Goal: Task Accomplishment & Management: Manage account settings

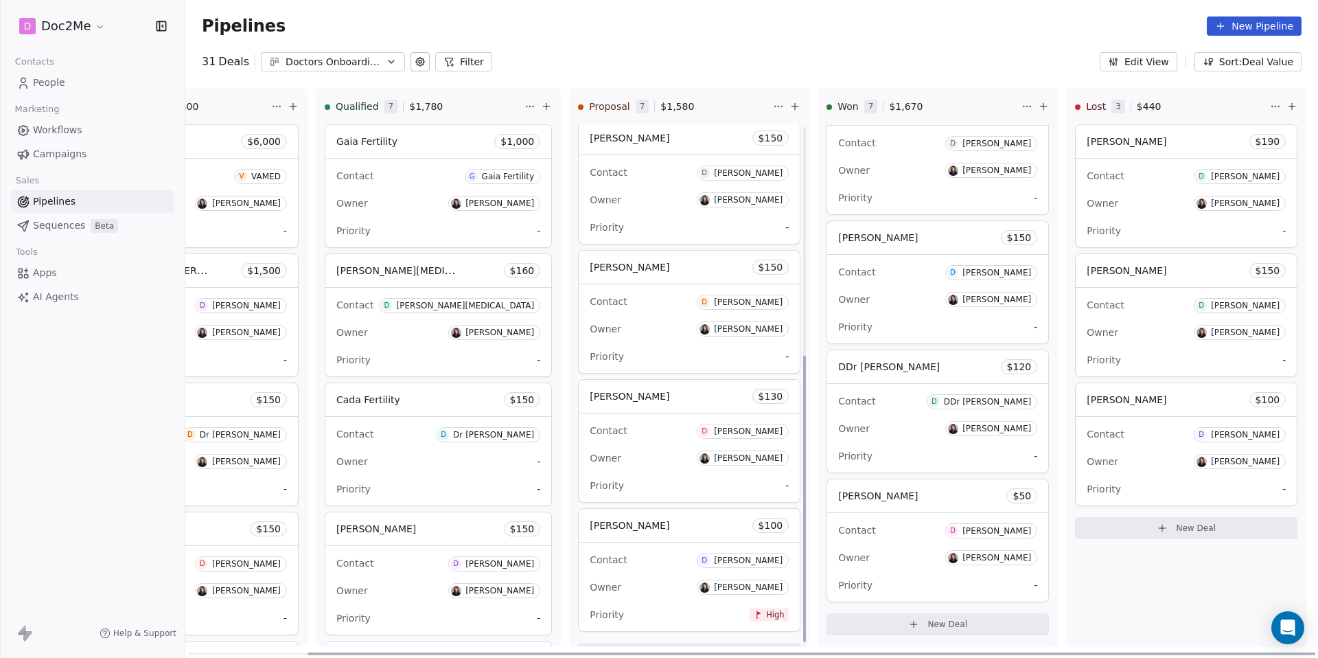
scroll to position [419, 0]
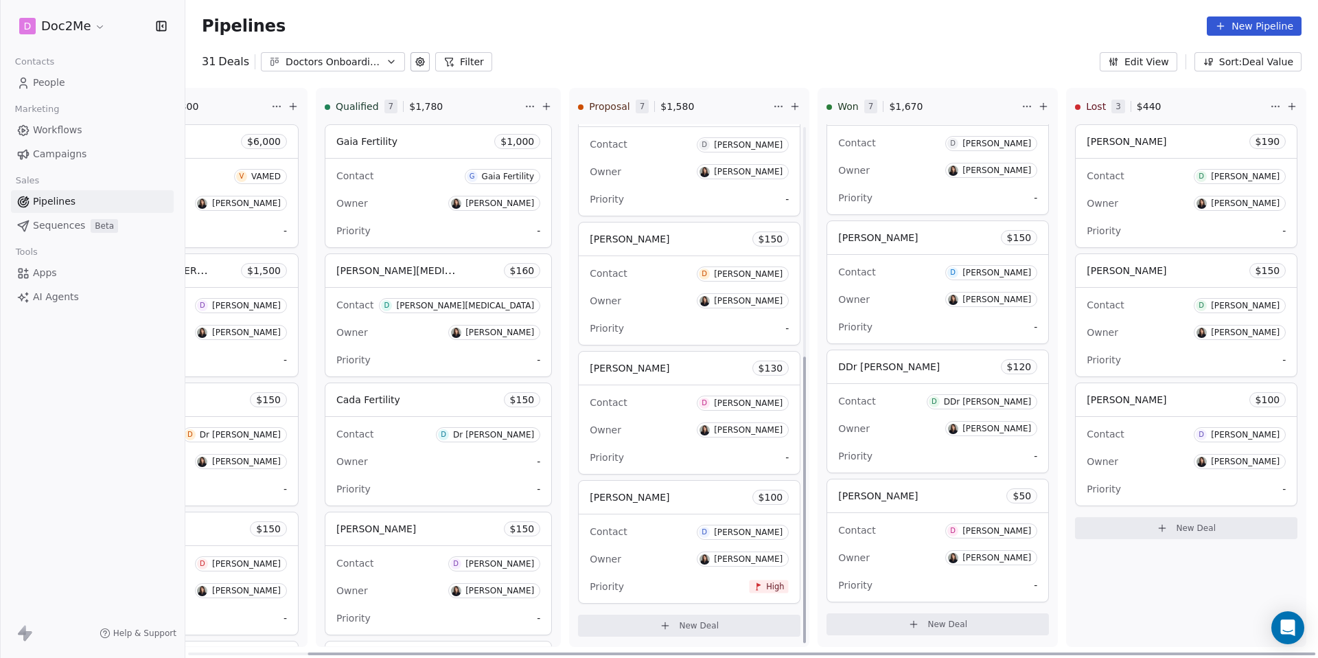
click at [647, 379] on div "[PERSON_NAME] $ 130" at bounding box center [689, 368] width 221 height 33
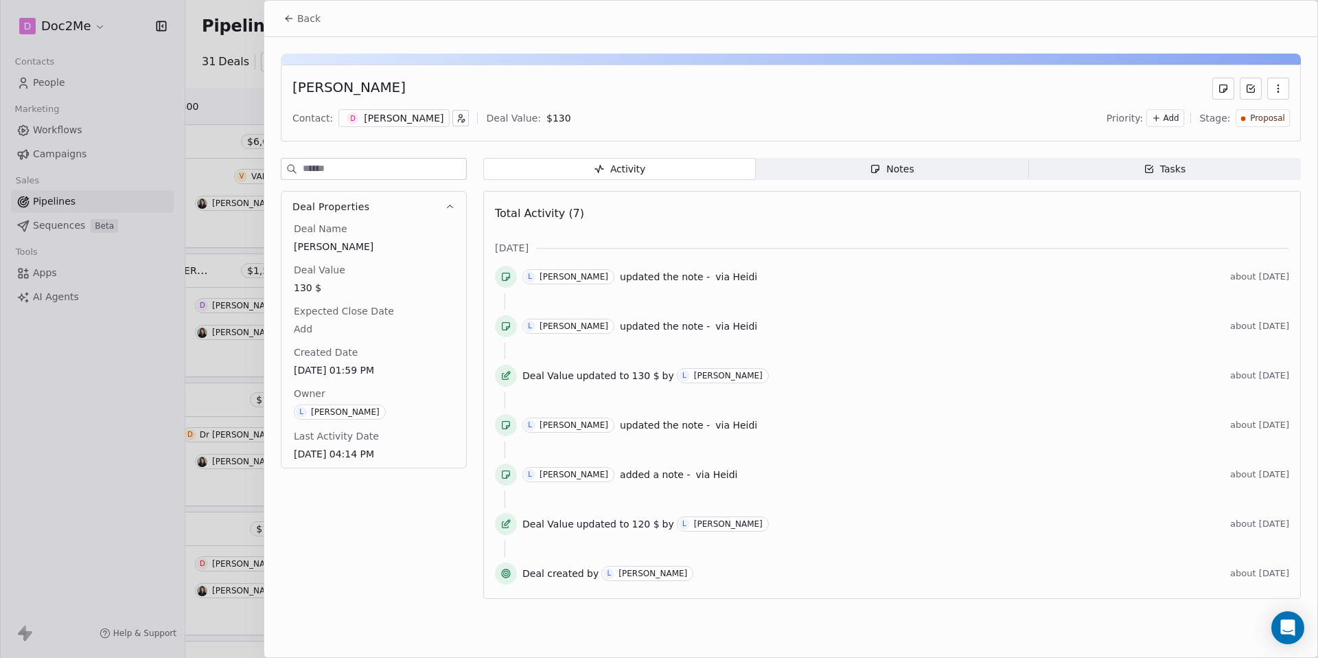
click at [896, 174] on div "Notes" at bounding box center [892, 169] width 44 height 14
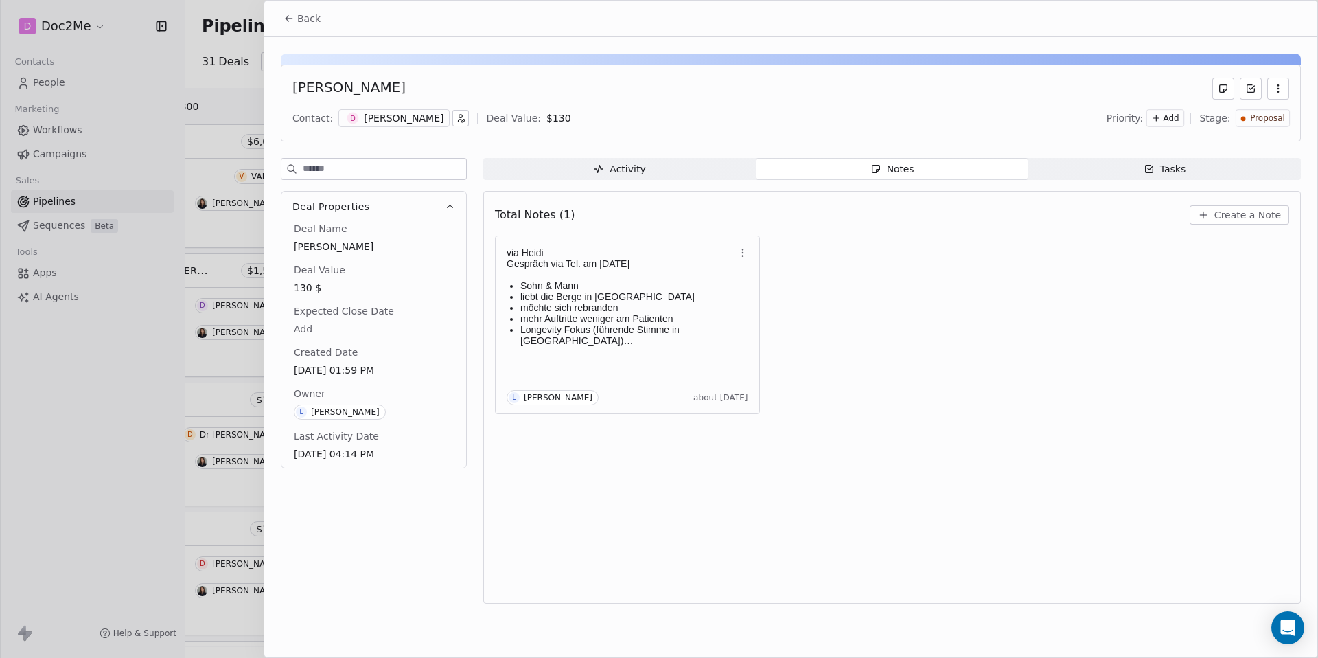
click at [1252, 223] on button "Create a Note" at bounding box center [1240, 214] width 100 height 19
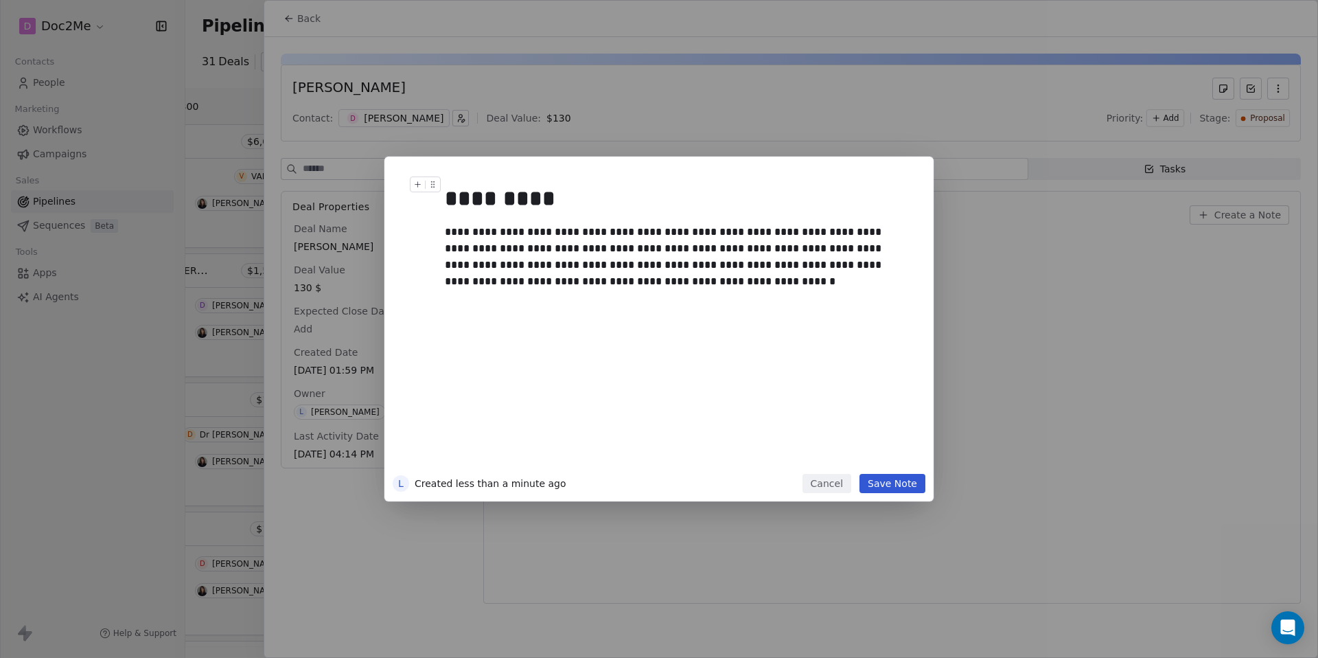
click at [547, 187] on div "*********" at bounding box center [674, 198] width 459 height 33
click at [624, 297] on div at bounding box center [680, 298] width 470 height 16
click at [886, 492] on button "Save Note" at bounding box center [893, 483] width 66 height 19
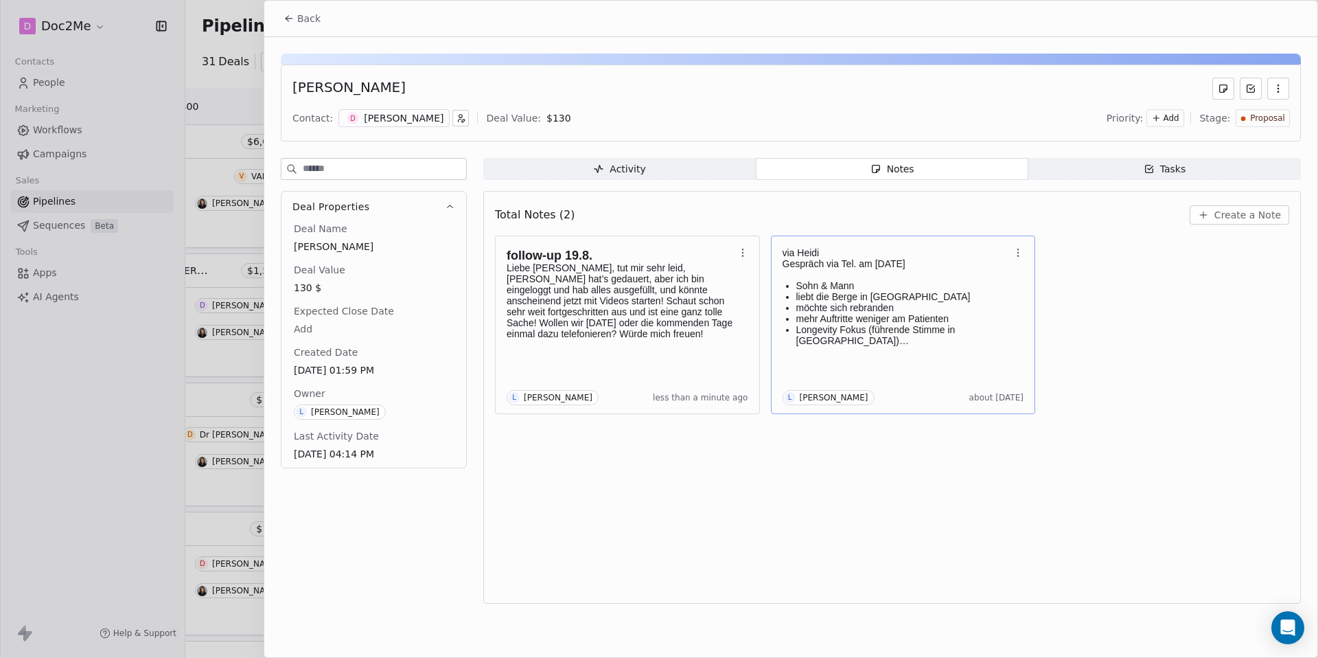
click at [875, 346] on div "via [PERSON_NAME] via Tel. am [DATE] Sohn & [PERSON_NAME] liebt die Berge in [G…" at bounding box center [904, 296] width 242 height 104
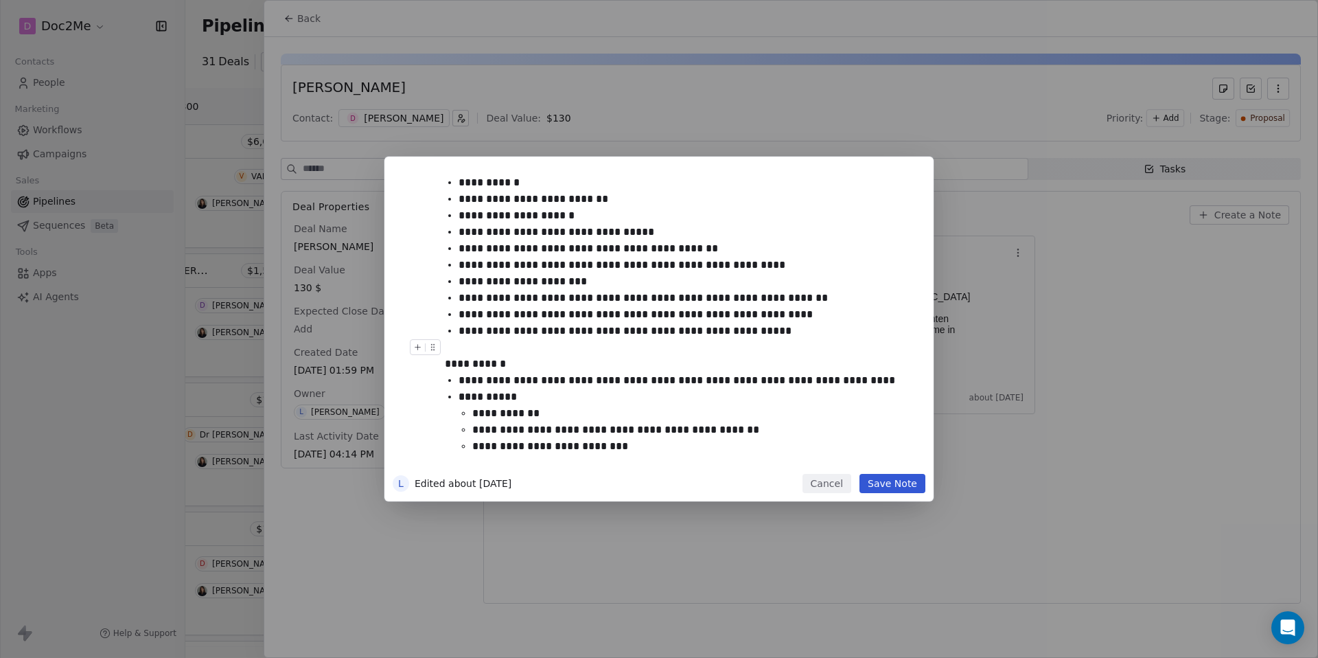
scroll to position [54, 0]
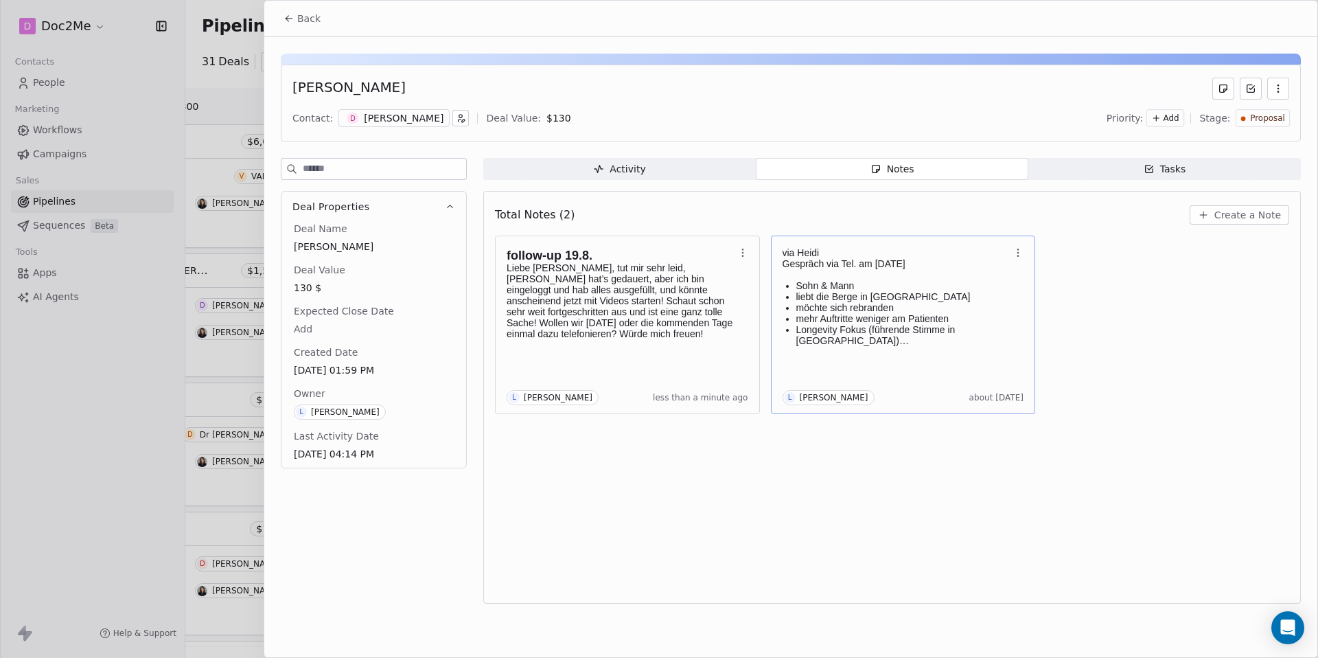
click at [1084, 406] on div "**********" at bounding box center [659, 329] width 1318 height 345
click at [299, 26] on button "Back" at bounding box center [302, 18] width 54 height 25
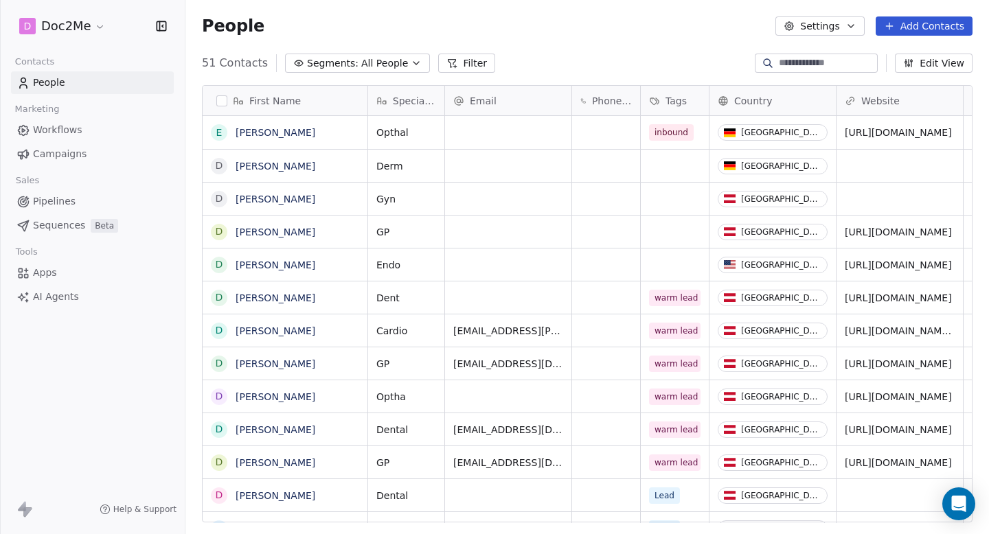
scroll to position [11, 11]
